Goal: Task Accomplishment & Management: Use online tool/utility

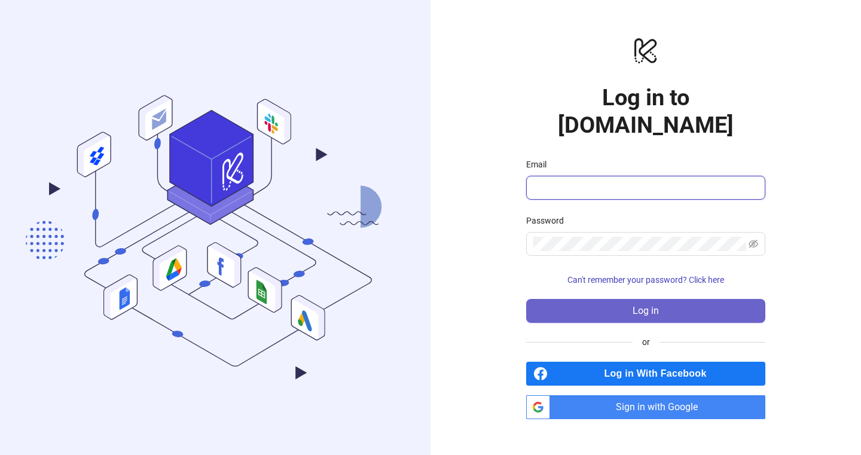
type input "**********"
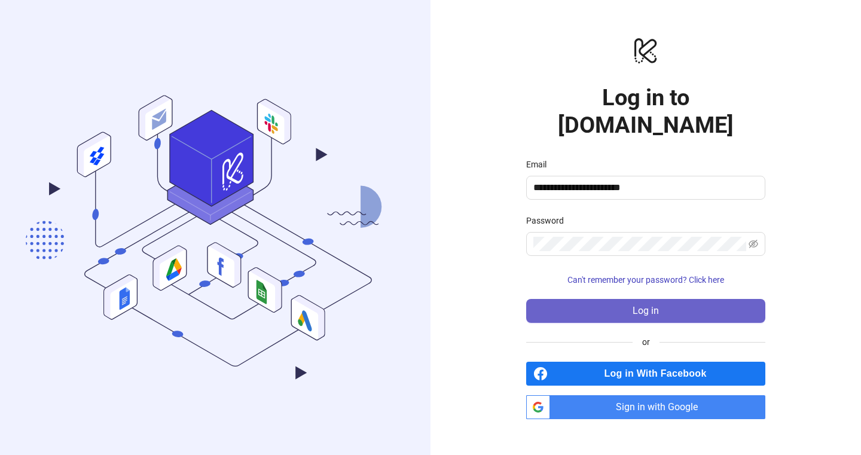
click at [668, 300] on button "Log in" at bounding box center [645, 311] width 239 height 24
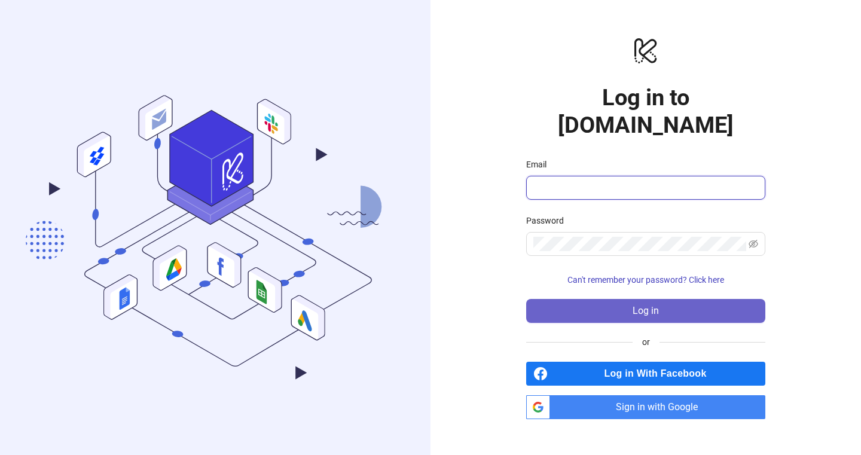
type input "**********"
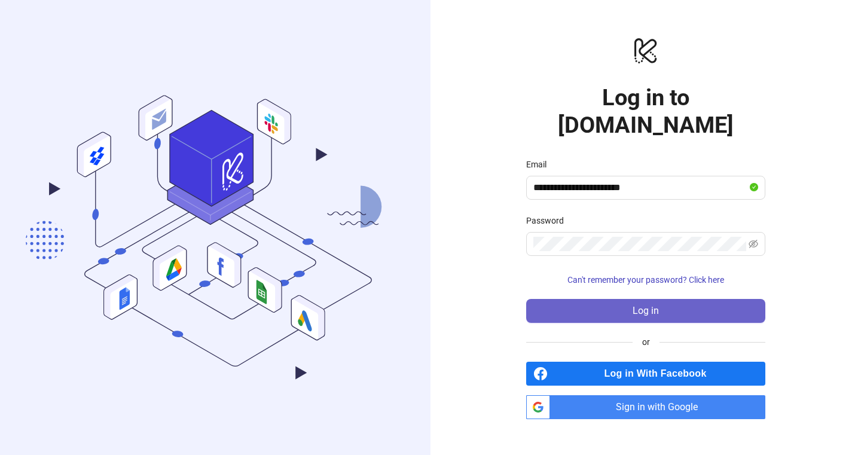
click at [640, 306] on span "Log in" at bounding box center [646, 311] width 26 height 11
